Goal: Use online tool/utility

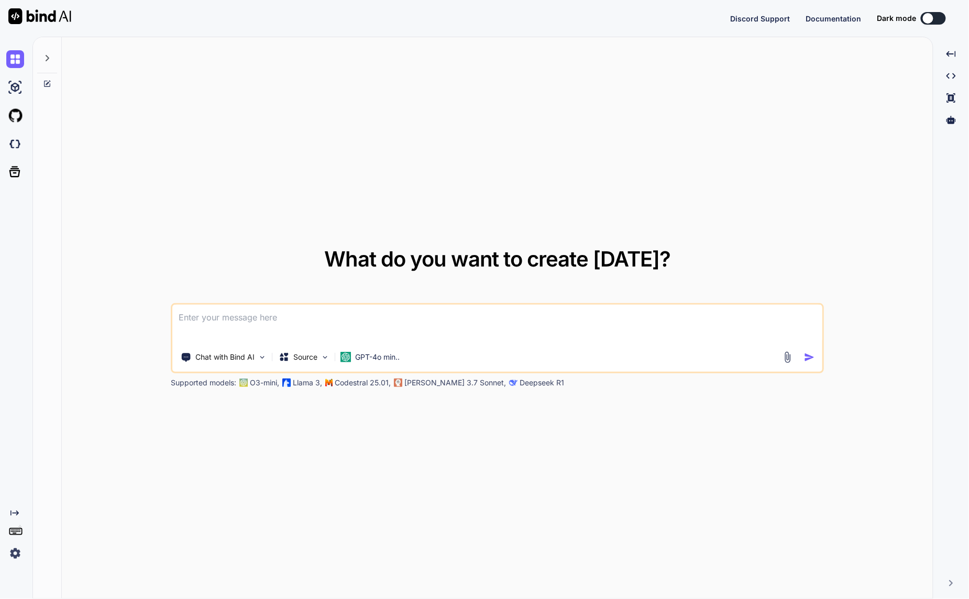
click at [17, 555] on img at bounding box center [15, 554] width 18 height 18
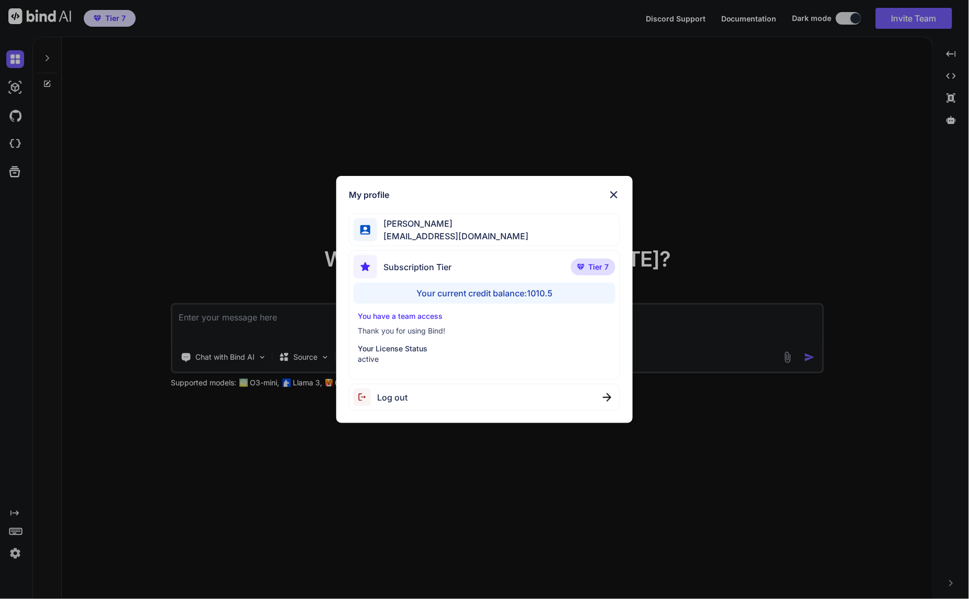
click at [304, 496] on div "My profile [PERSON_NAME] [EMAIL_ADDRESS][DOMAIN_NAME] Subscription Tier Tier 7 …" at bounding box center [484, 299] width 969 height 599
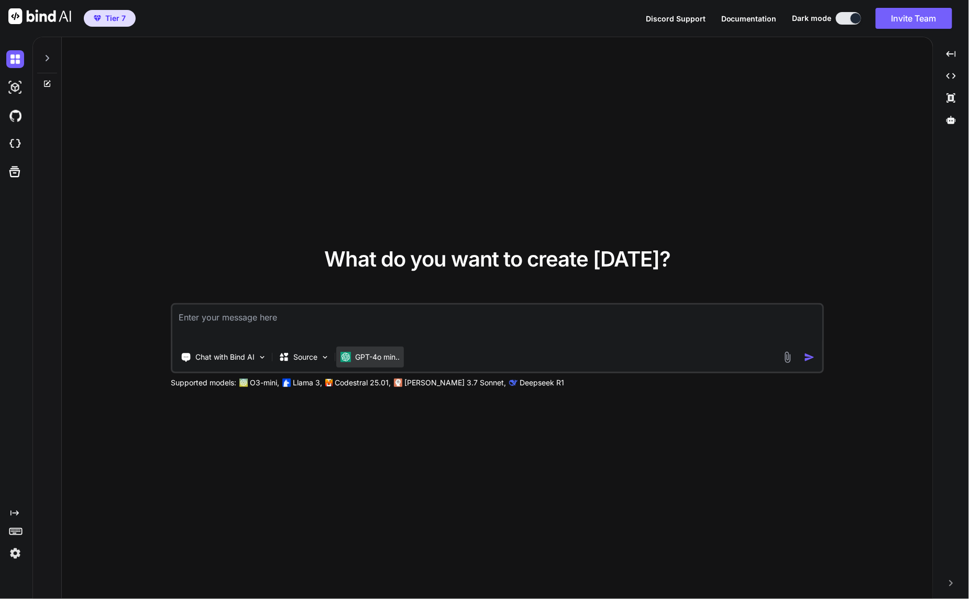
click at [390, 356] on p "GPT-4o min.." at bounding box center [377, 357] width 45 height 10
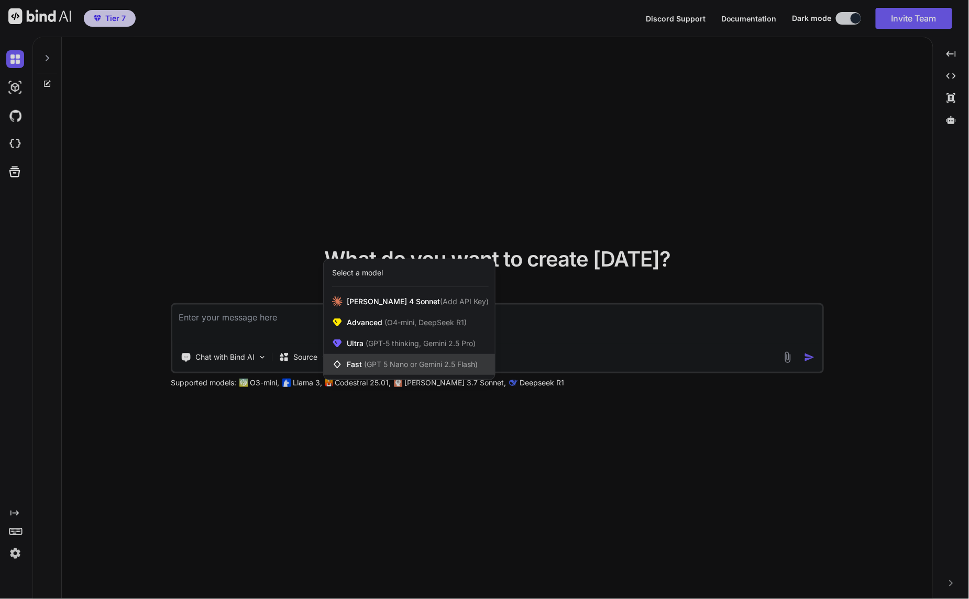
click at [452, 367] on span "(GPT 5 Nano or Gemini 2.5 Flash)" at bounding box center [421, 364] width 114 height 9
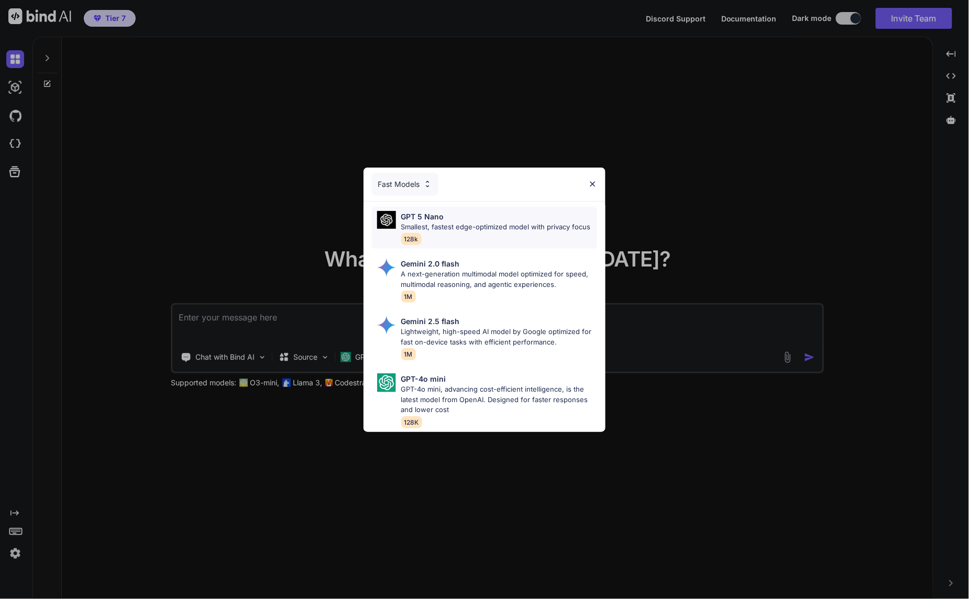
click at [486, 212] on div "GPT 5 Nano" at bounding box center [496, 216] width 190 height 11
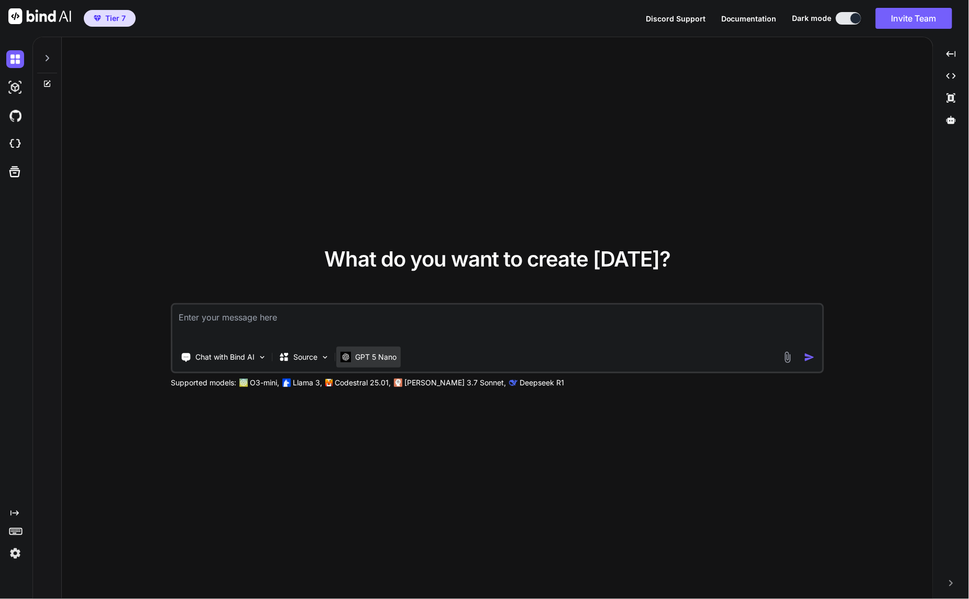
click at [367, 358] on p "GPT 5 Nano" at bounding box center [375, 357] width 41 height 10
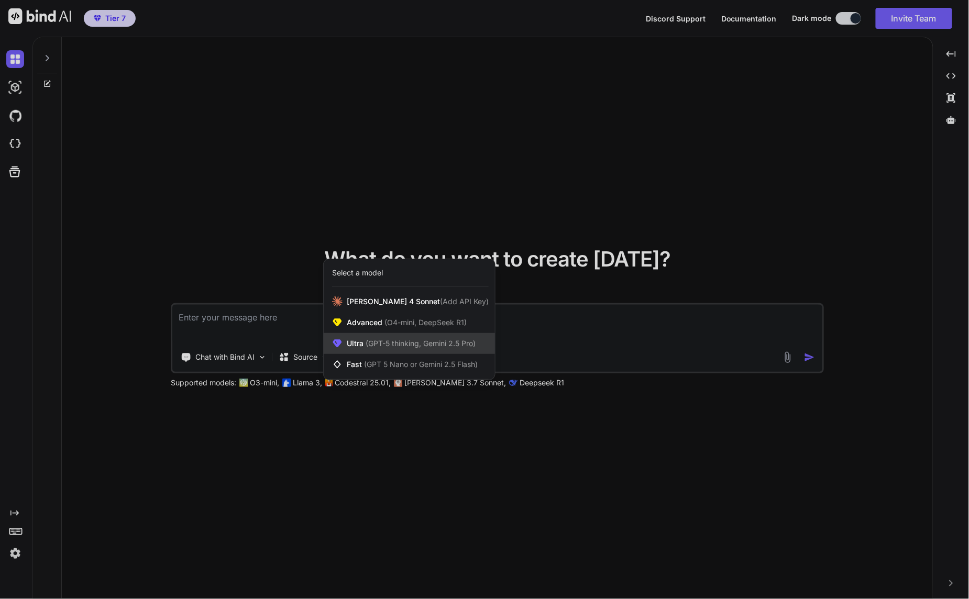
click at [375, 346] on span "(GPT-5 thinking, Gemini 2.5 Pro)" at bounding box center [419, 343] width 112 height 9
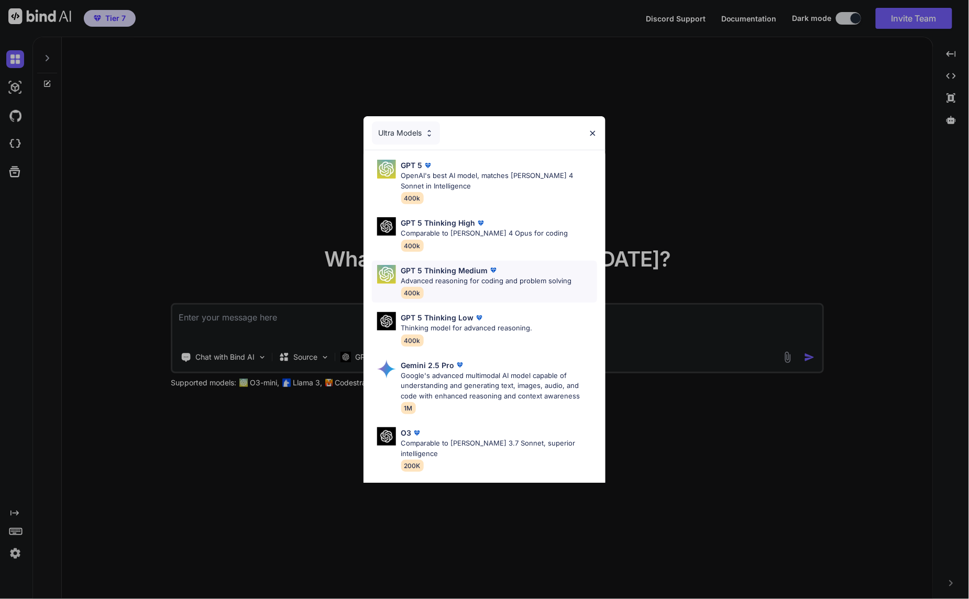
click at [505, 267] on div "GPT 5 Thinking Medium" at bounding box center [486, 270] width 171 height 11
type textarea "x"
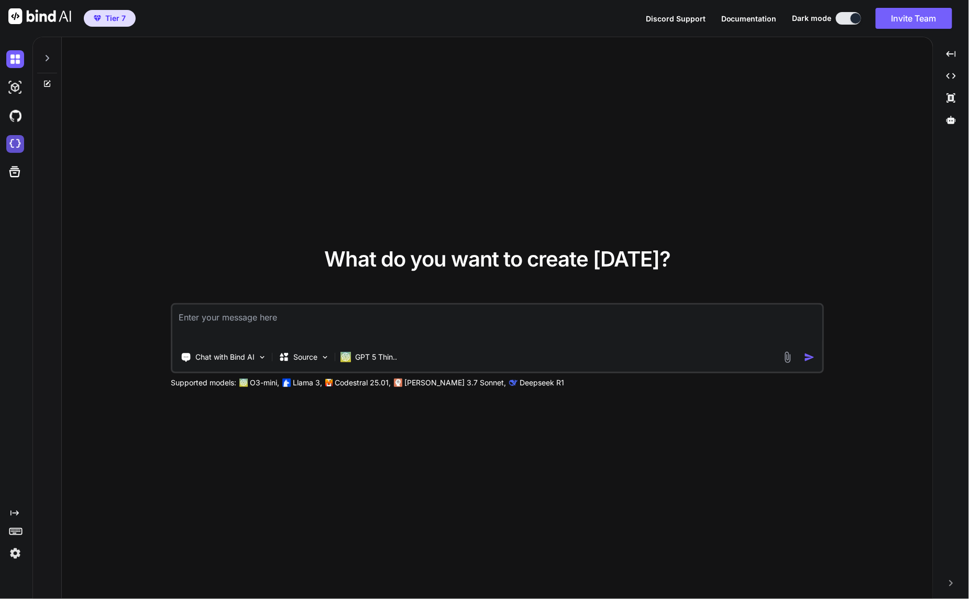
click at [21, 142] on img at bounding box center [15, 144] width 18 height 18
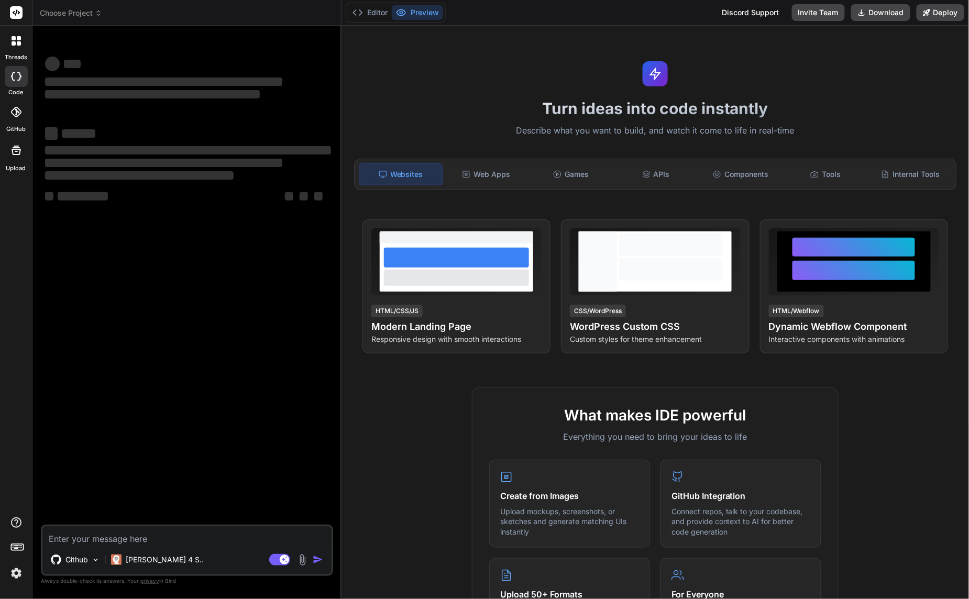
click at [97, 13] on icon at bounding box center [98, 12] width 7 height 7
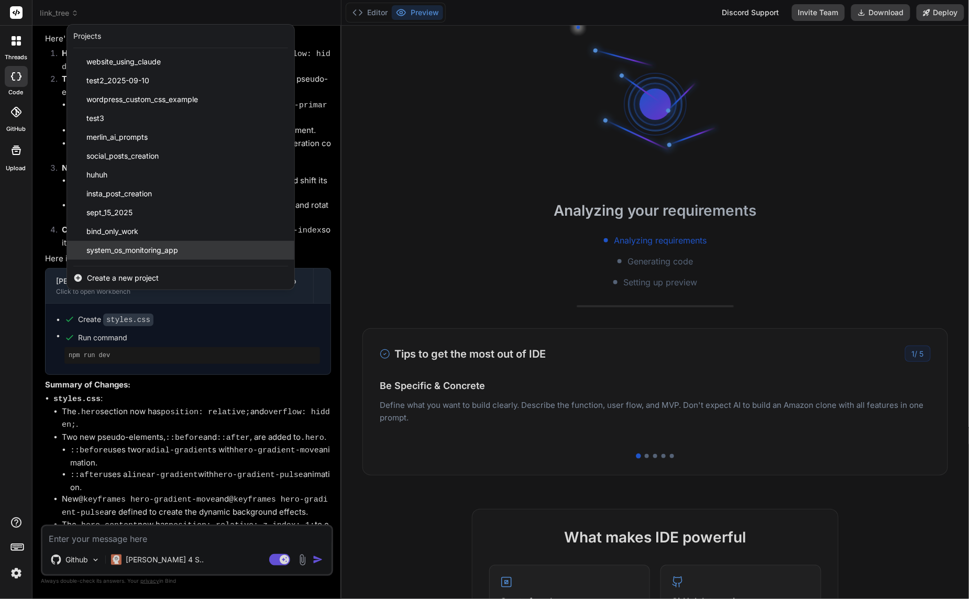
scroll to position [168, 0]
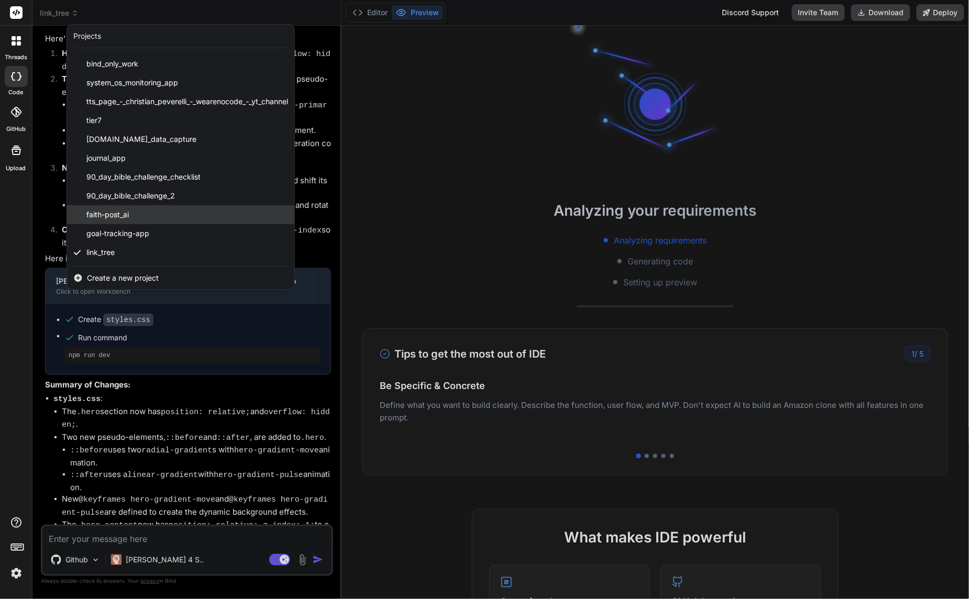
click at [151, 214] on div "faith-post_ai" at bounding box center [180, 214] width 227 height 19
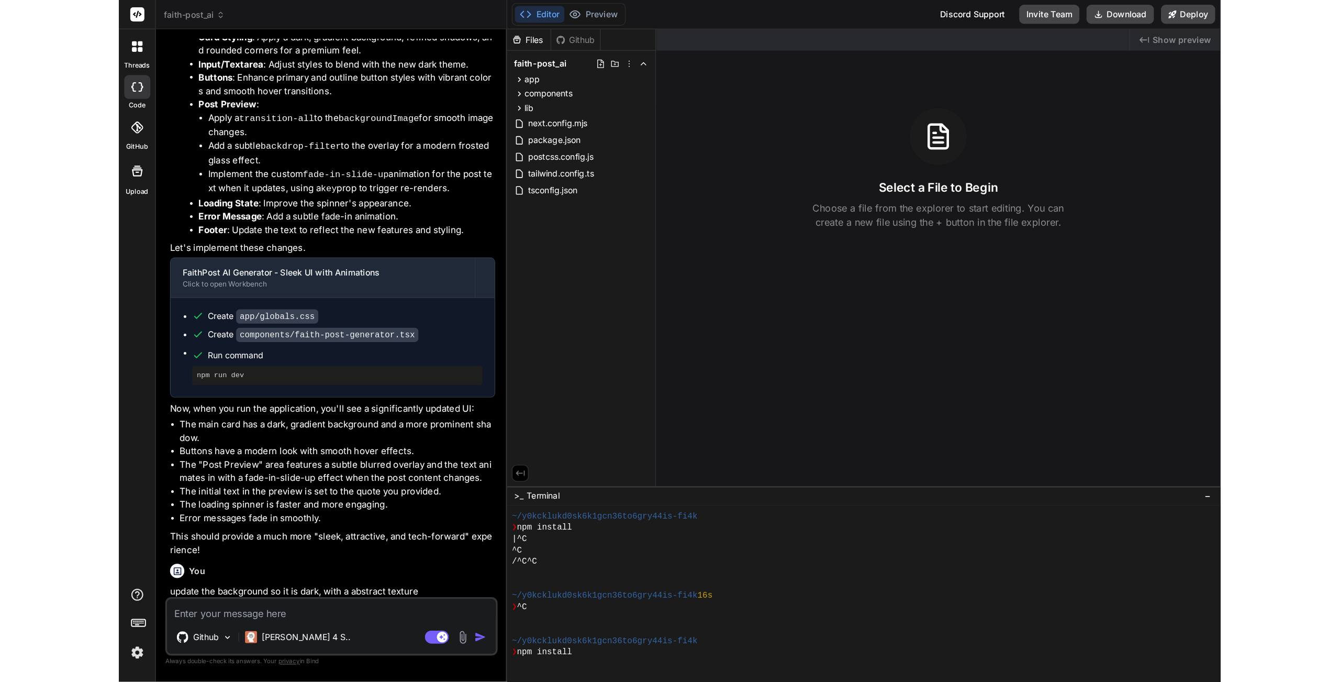
scroll to position [298, 0]
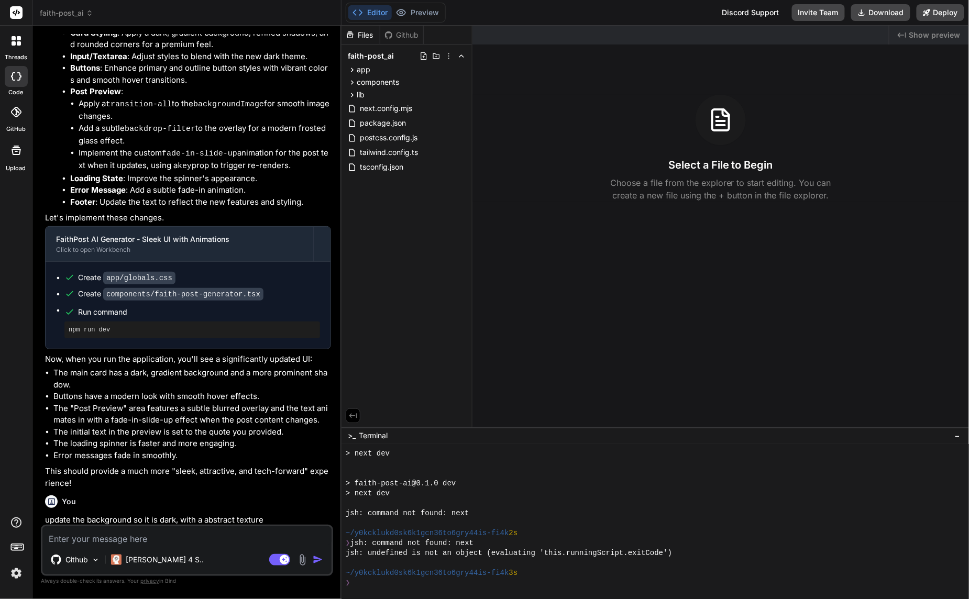
type textarea "x"
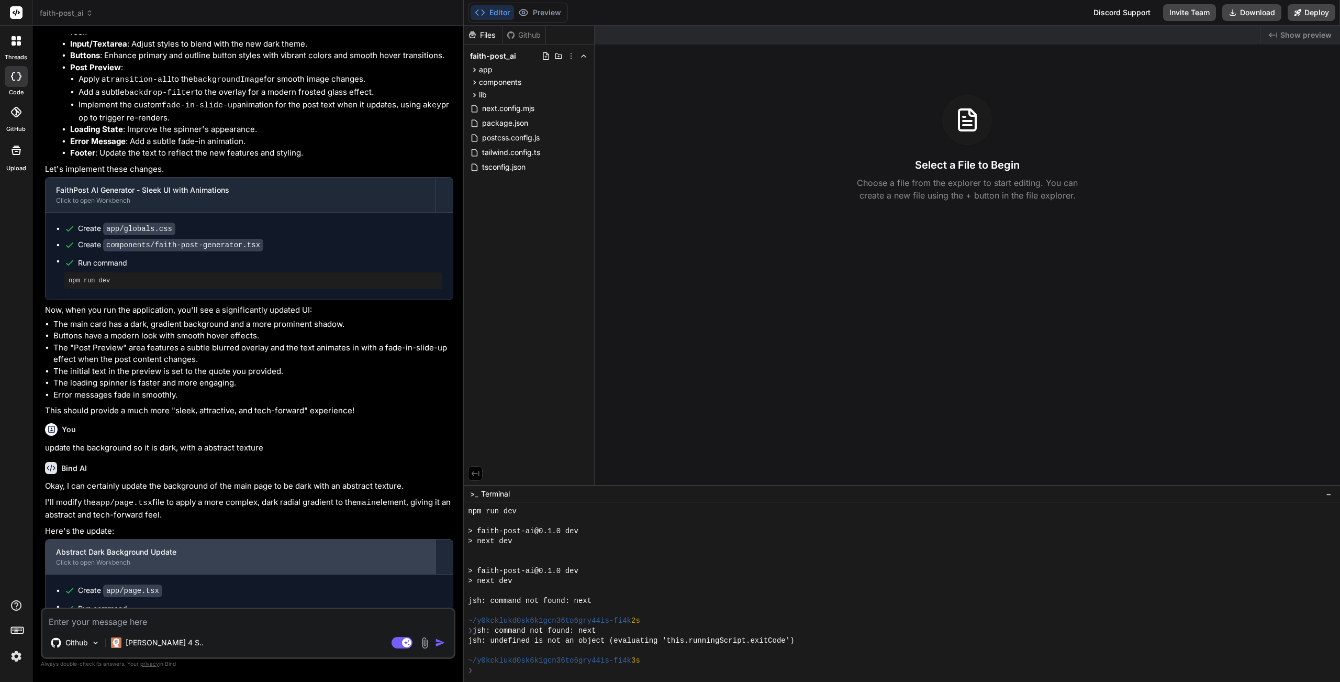
scroll to position [1570, 0]
